Goal: Task Accomplishment & Management: Manage account settings

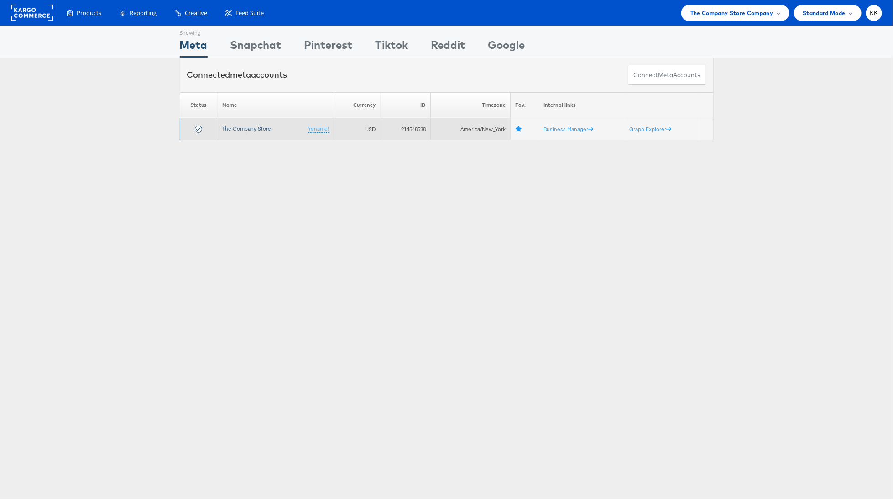
click at [248, 126] on link "The Company Store" at bounding box center [247, 128] width 49 height 7
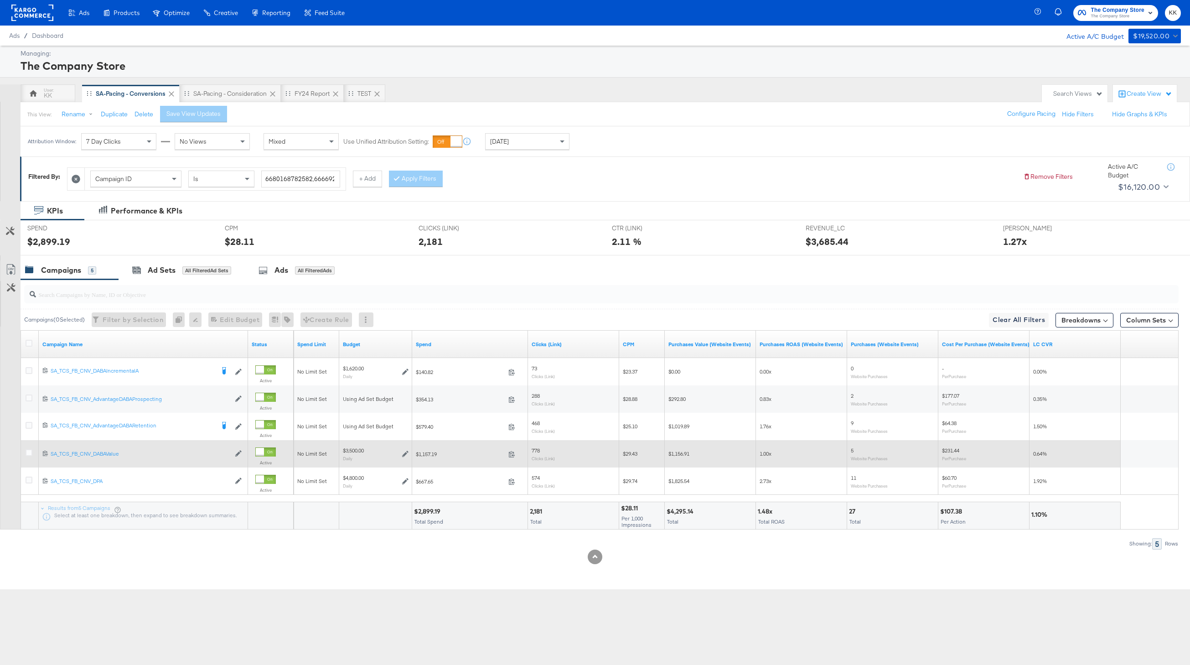
click at [33, 453] on div at bounding box center [31, 453] width 10 height 9
click at [26, 453] on icon at bounding box center [29, 452] width 7 height 7
click at [0, 0] on input "checkbox" at bounding box center [0, 0] width 0 height 0
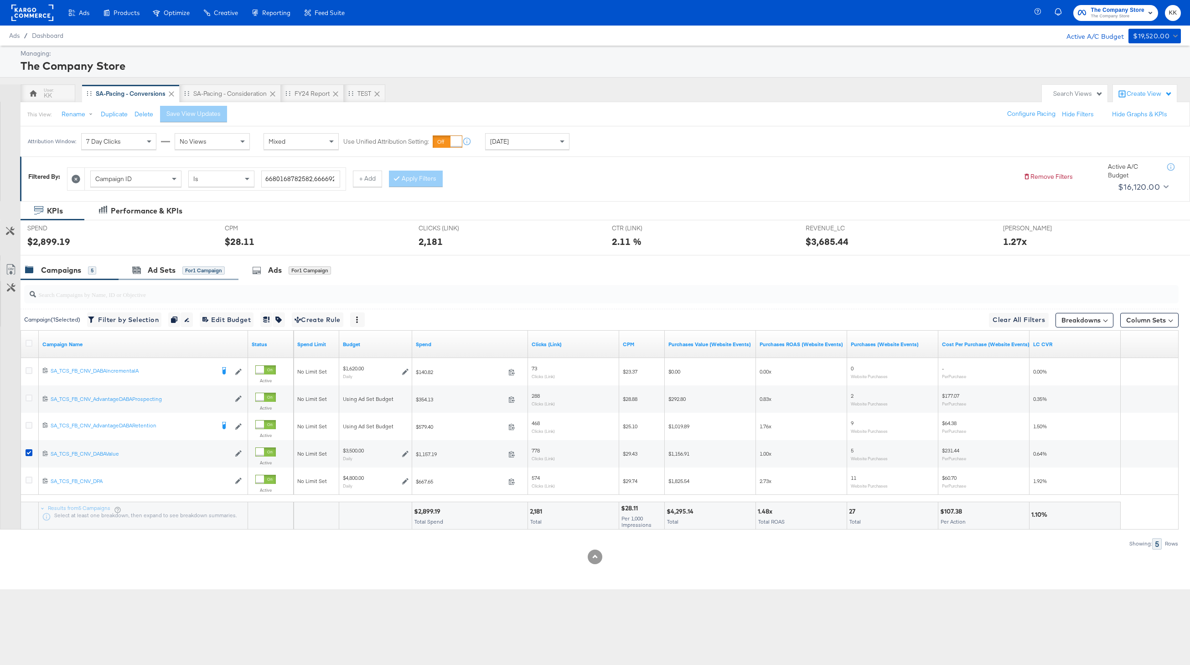
click at [169, 262] on div "Ad Sets for 1 Campaign" at bounding box center [179, 270] width 120 height 20
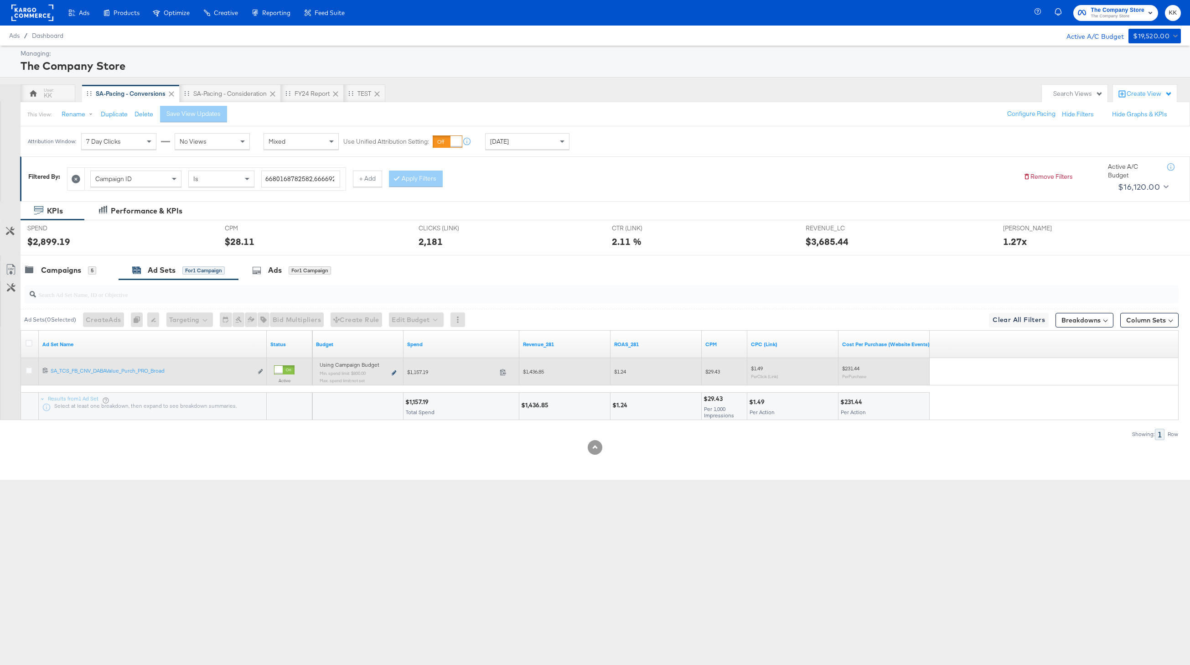
click at [395, 373] on icon at bounding box center [394, 372] width 5 height 5
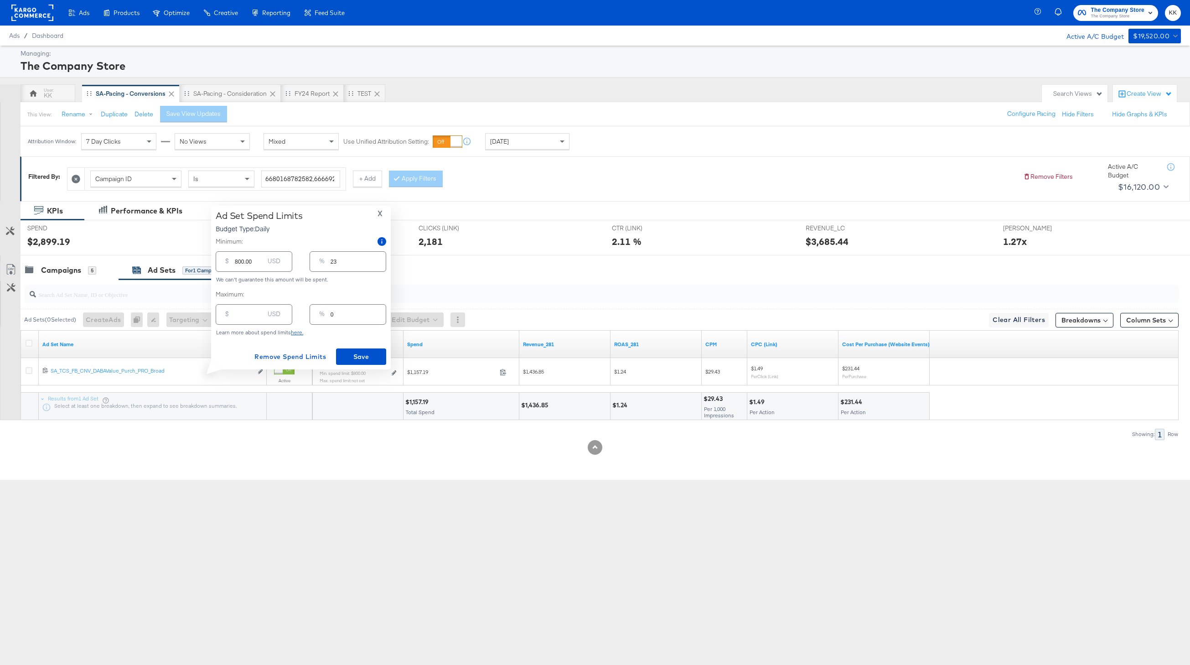
click at [239, 263] on input "800.00" at bounding box center [249, 258] width 29 height 20
type input "00.00"
type input "0"
type input "100.00"
type input "3"
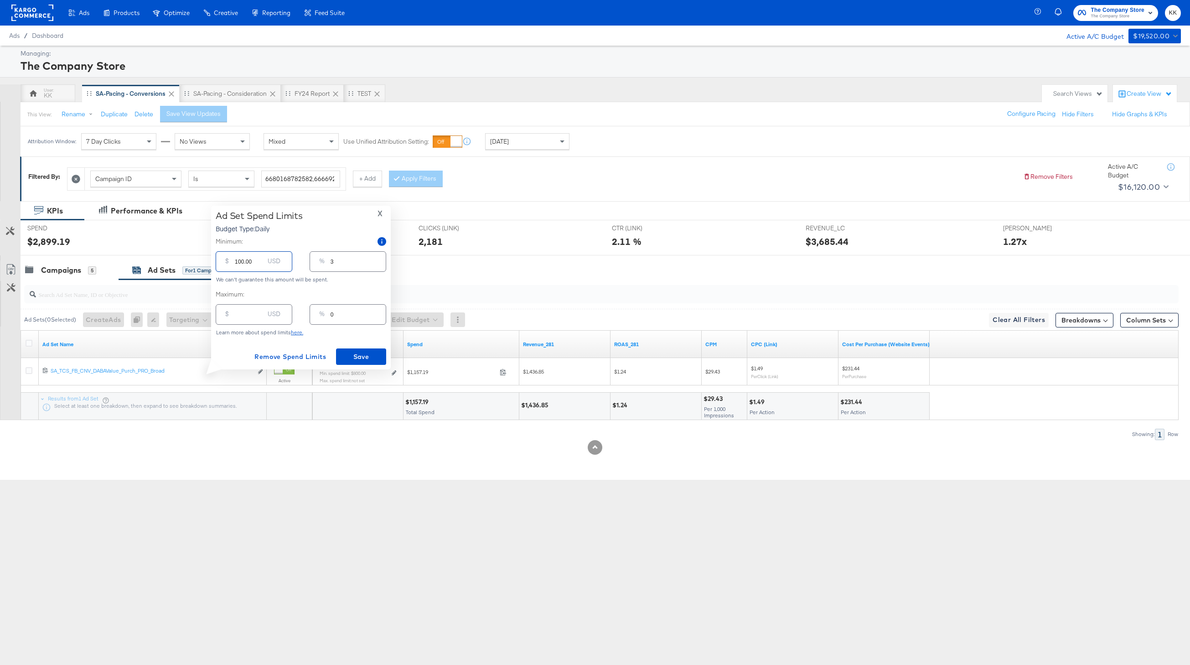
type input "100.00"
click at [238, 312] on input "number" at bounding box center [249, 311] width 29 height 20
type input "150"
type input "4"
type input "1500"
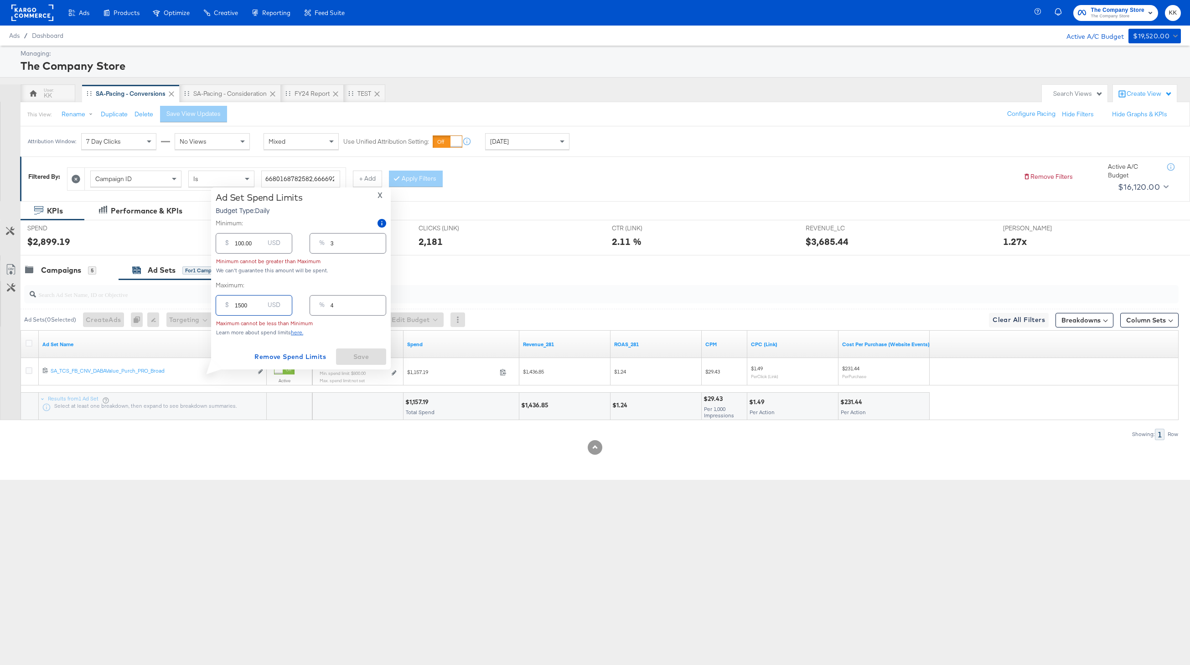
type input "43"
type input "1500.00"
click at [366, 351] on span "Save" at bounding box center [361, 356] width 43 height 11
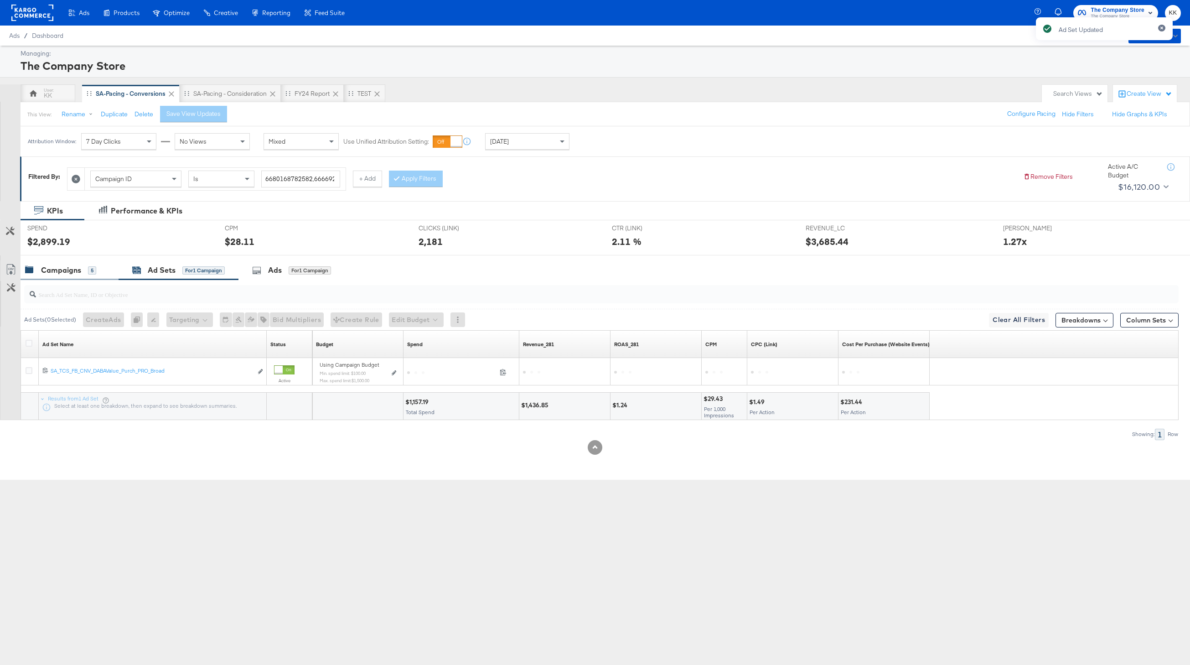
click at [57, 276] on div "Campaigns 5" at bounding box center [70, 270] width 98 height 20
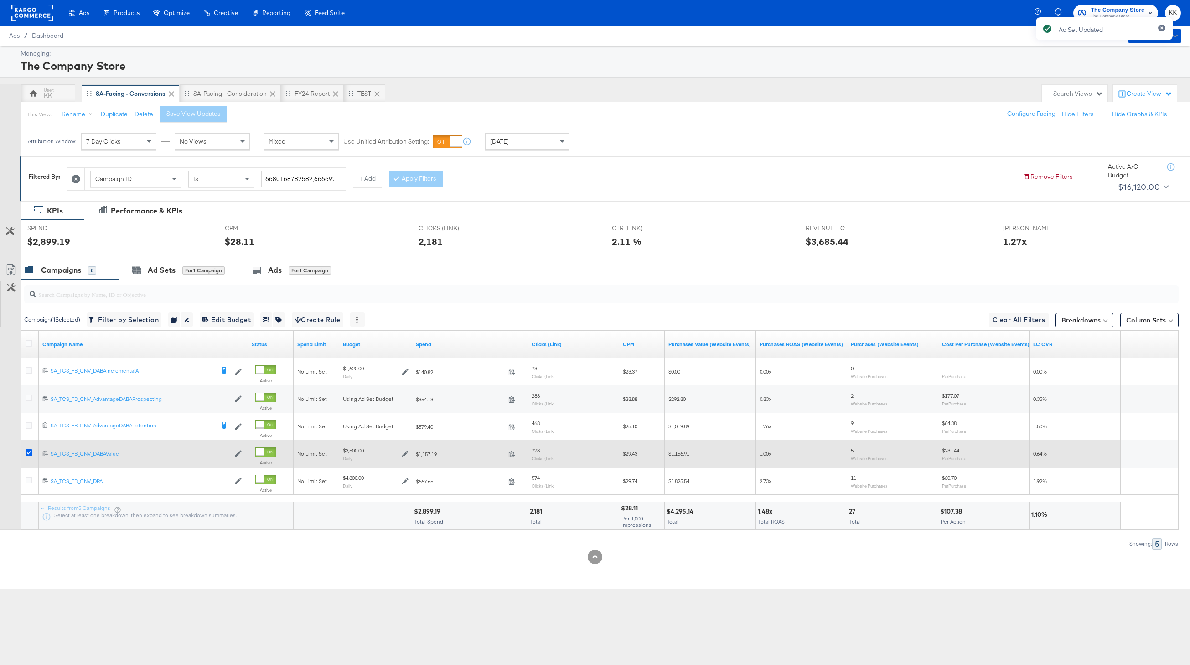
click at [27, 449] on icon at bounding box center [29, 452] width 7 height 7
click at [0, 0] on input "checkbox" at bounding box center [0, 0] width 0 height 0
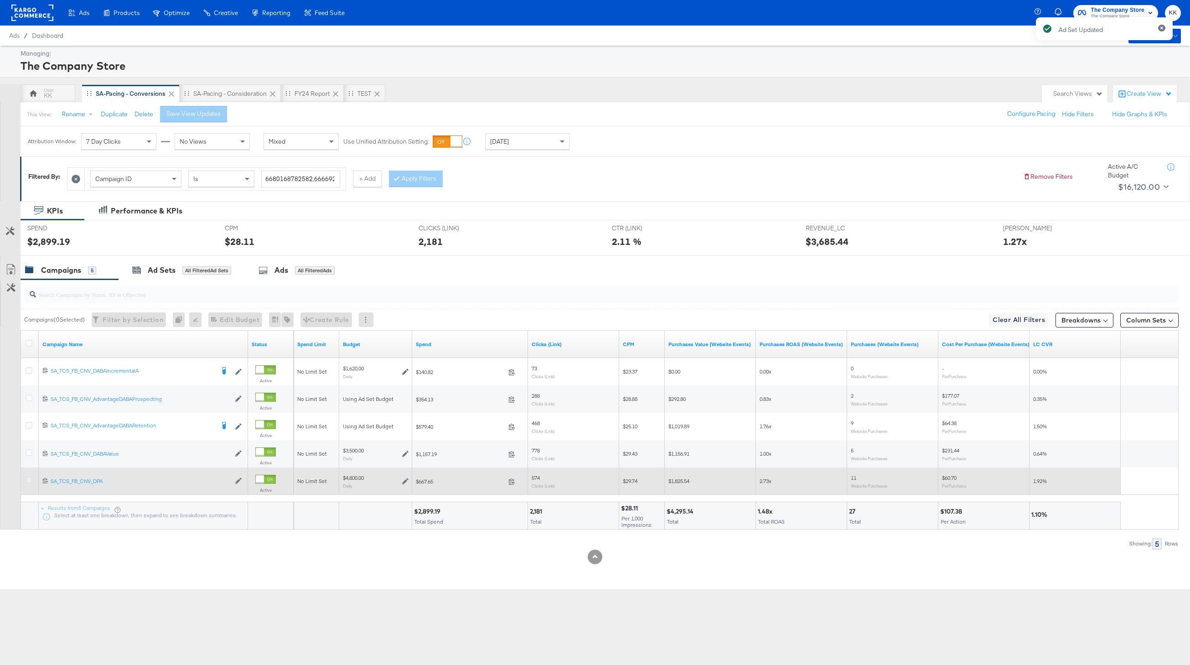
click at [27, 477] on icon at bounding box center [29, 480] width 7 height 7
click at [0, 0] on input "checkbox" at bounding box center [0, 0] width 0 height 0
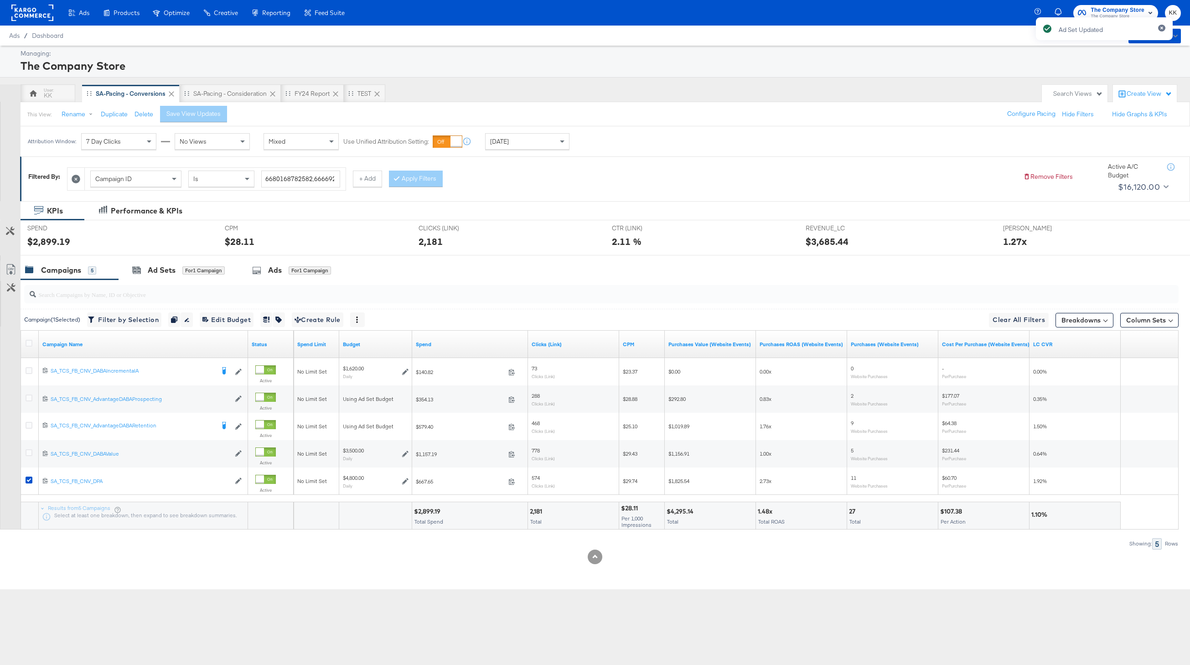
click at [161, 254] on div "SPEND SPEND $2,899.19" at bounding box center [119, 237] width 197 height 35
click at [164, 271] on div "Ad Sets" at bounding box center [162, 270] width 28 height 10
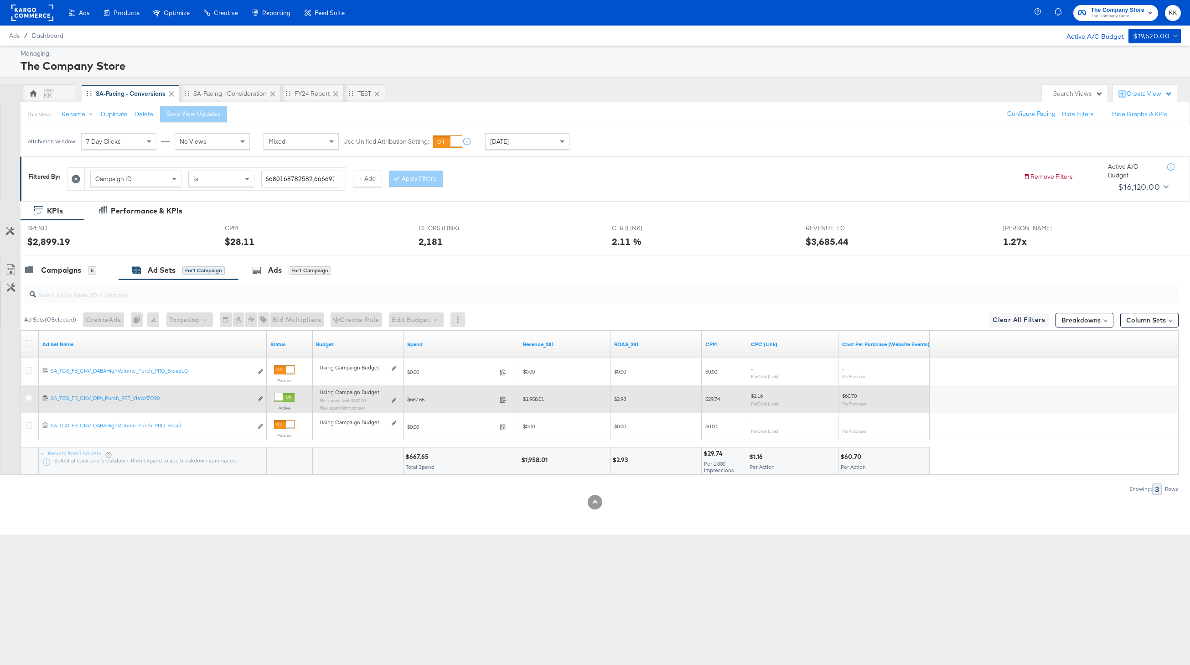
click at [395, 396] on div "Using Campaign Budget Min. spend limit: $500.00 Max. spend limit : not set Edit…" at bounding box center [358, 403] width 77 height 21
click at [397, 400] on div "Using Campaign Budget Min. spend limit: $500.00 Max. spend limit : not set Edit…" at bounding box center [358, 403] width 84 height 29
click at [393, 400] on icon at bounding box center [394, 400] width 5 height 5
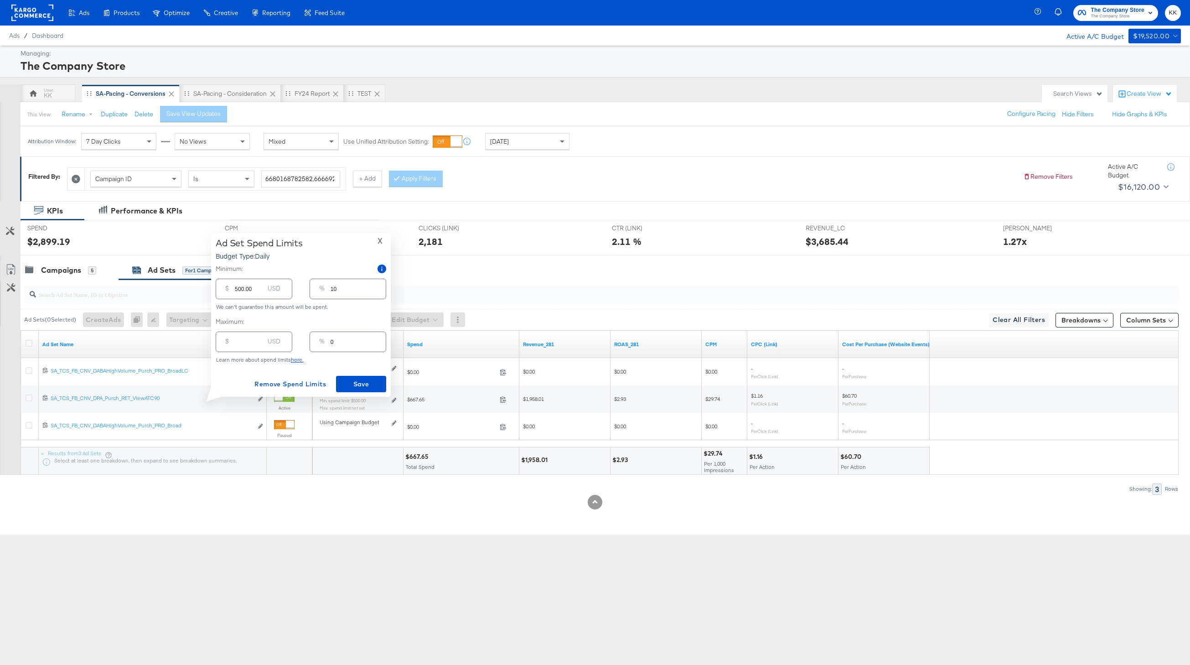
click at [234, 344] on div "$ USD" at bounding box center [254, 342] width 77 height 21
type input "190.00"
type input "4"
type input "1900.00"
type input "40"
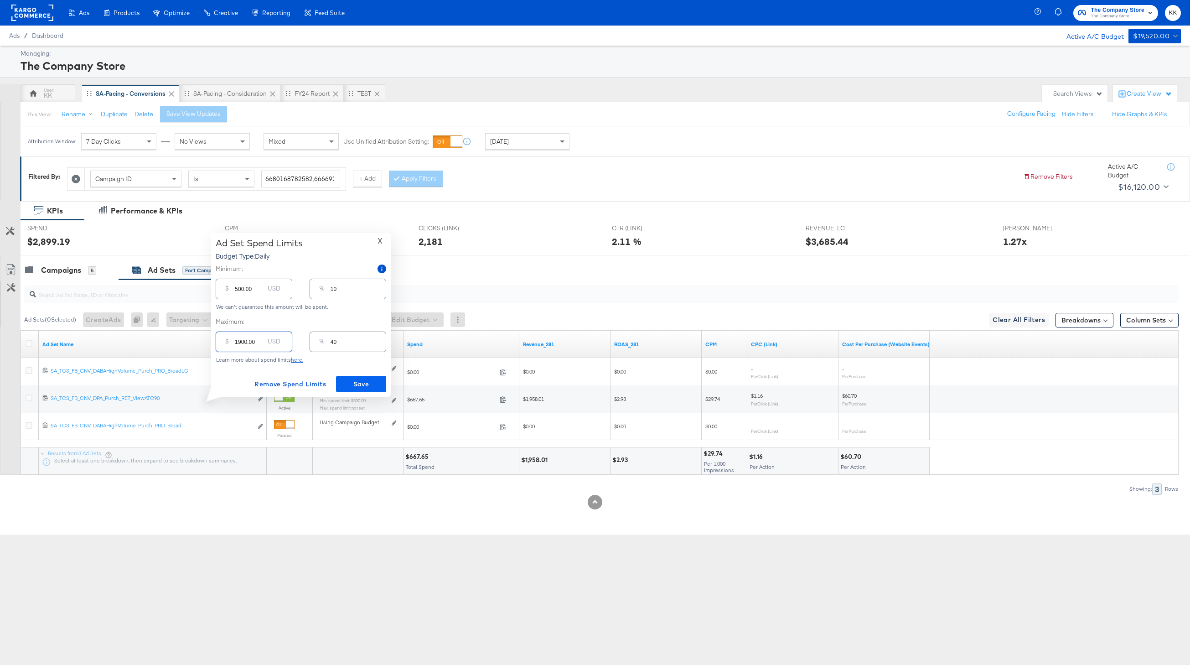
type input "1900.00"
click at [372, 385] on span "Save" at bounding box center [361, 384] width 43 height 11
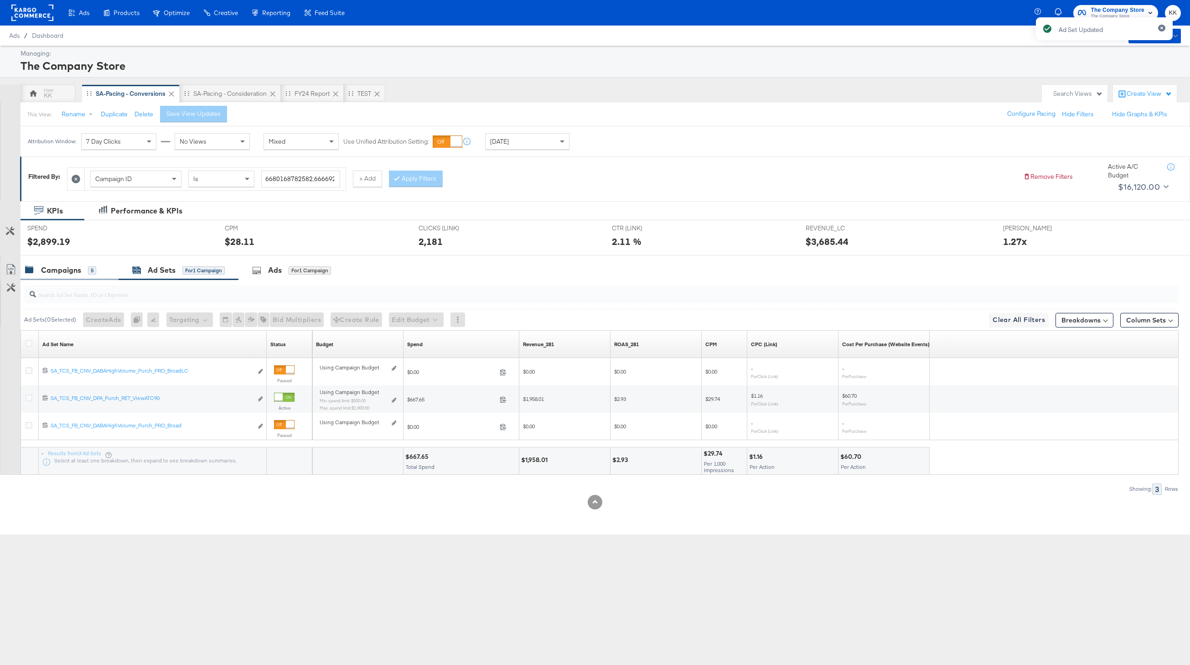
click at [59, 262] on div "Campaigns 5" at bounding box center [70, 270] width 98 height 20
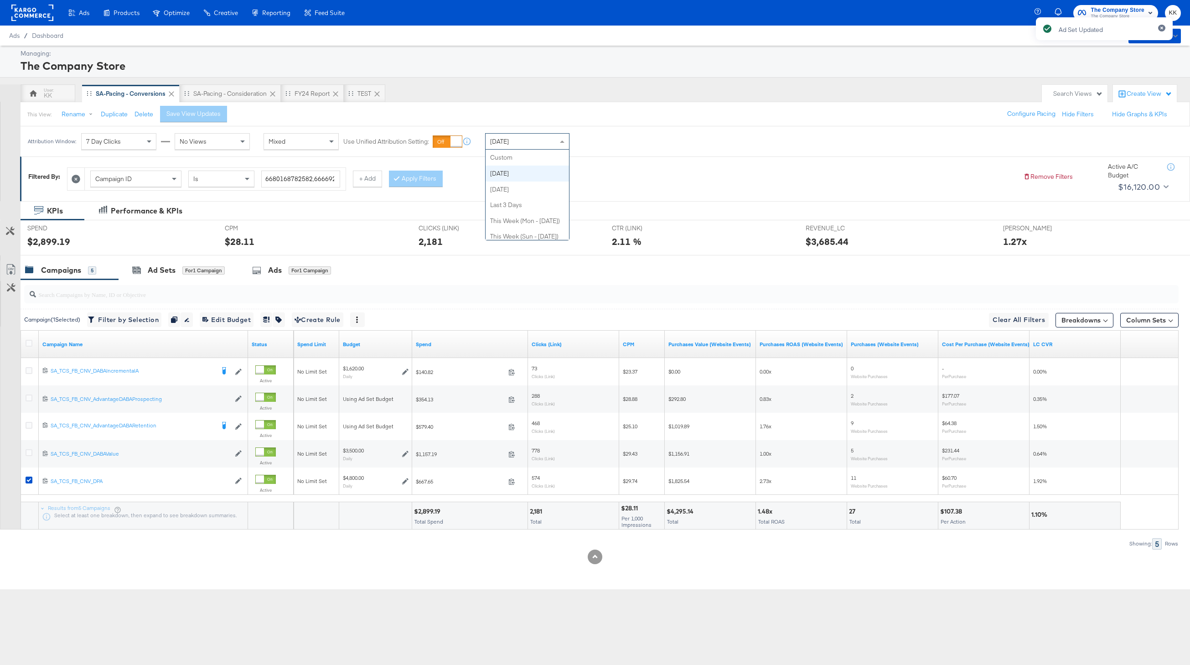
click at [511, 138] on div "Today" at bounding box center [527, 142] width 83 height 16
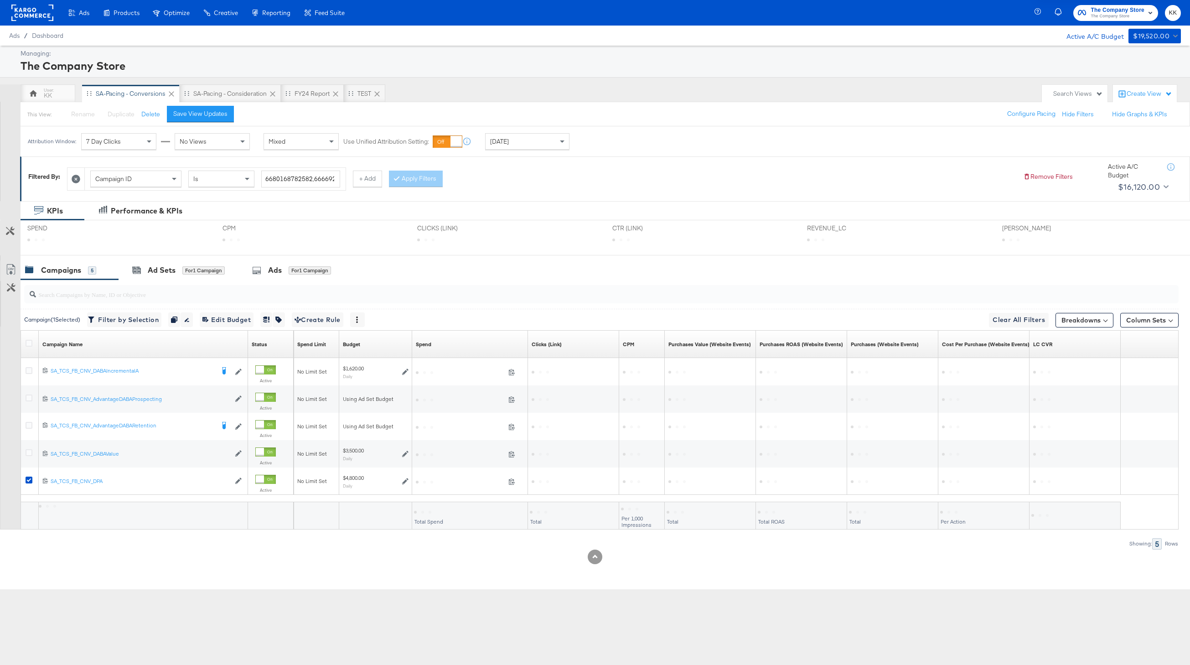
click at [604, 142] on div "Attribution Window: 7 Day Clicks No Views Mixed Use Unified Attribution Setting…" at bounding box center [595, 141] width 1190 height 30
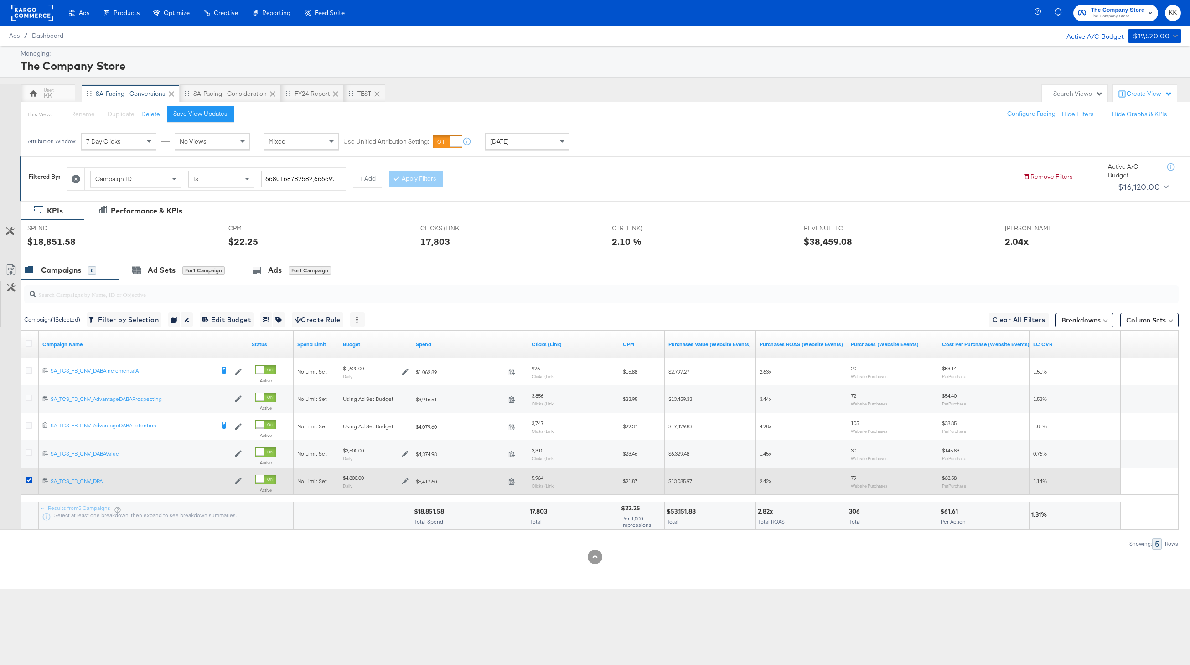
click at [23, 473] on div at bounding box center [30, 481] width 17 height 16
click at [26, 483] on icon at bounding box center [29, 480] width 7 height 7
click at [0, 0] on input "checkbox" at bounding box center [0, 0] width 0 height 0
